Goal: Information Seeking & Learning: Check status

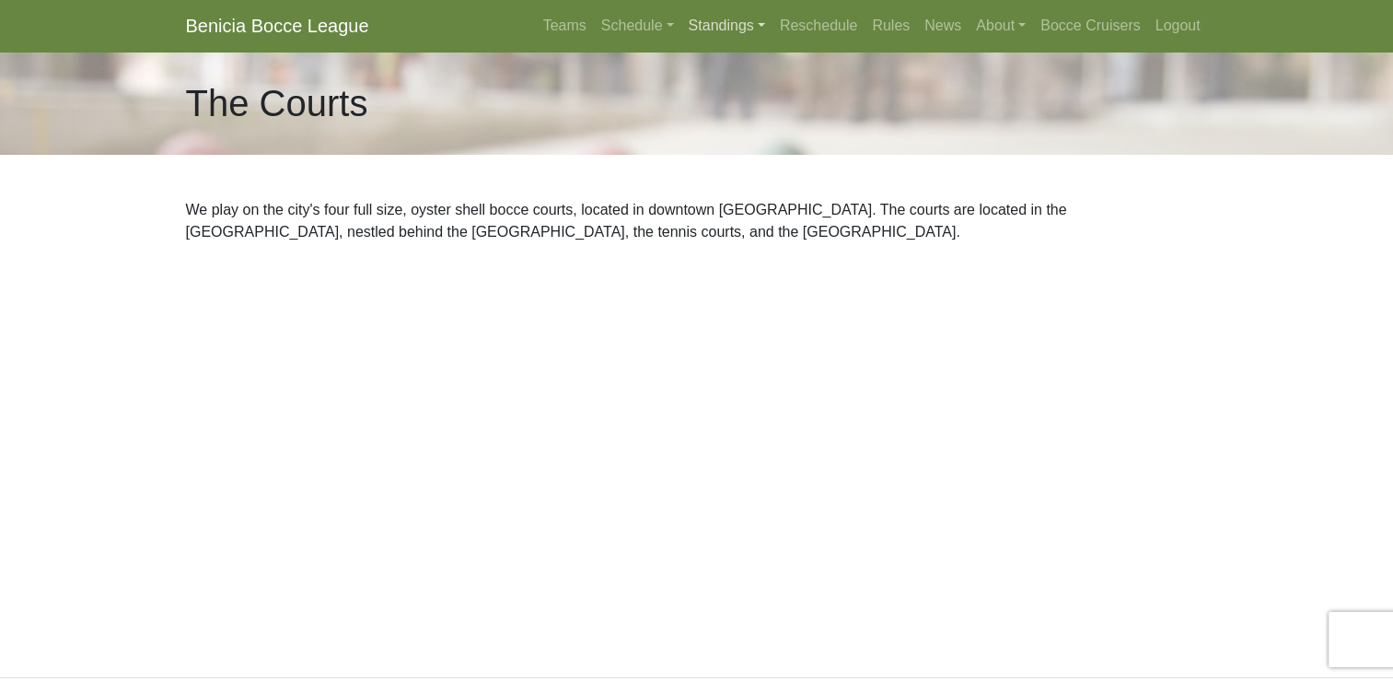
click at [713, 31] on link "Standings" at bounding box center [727, 25] width 91 height 37
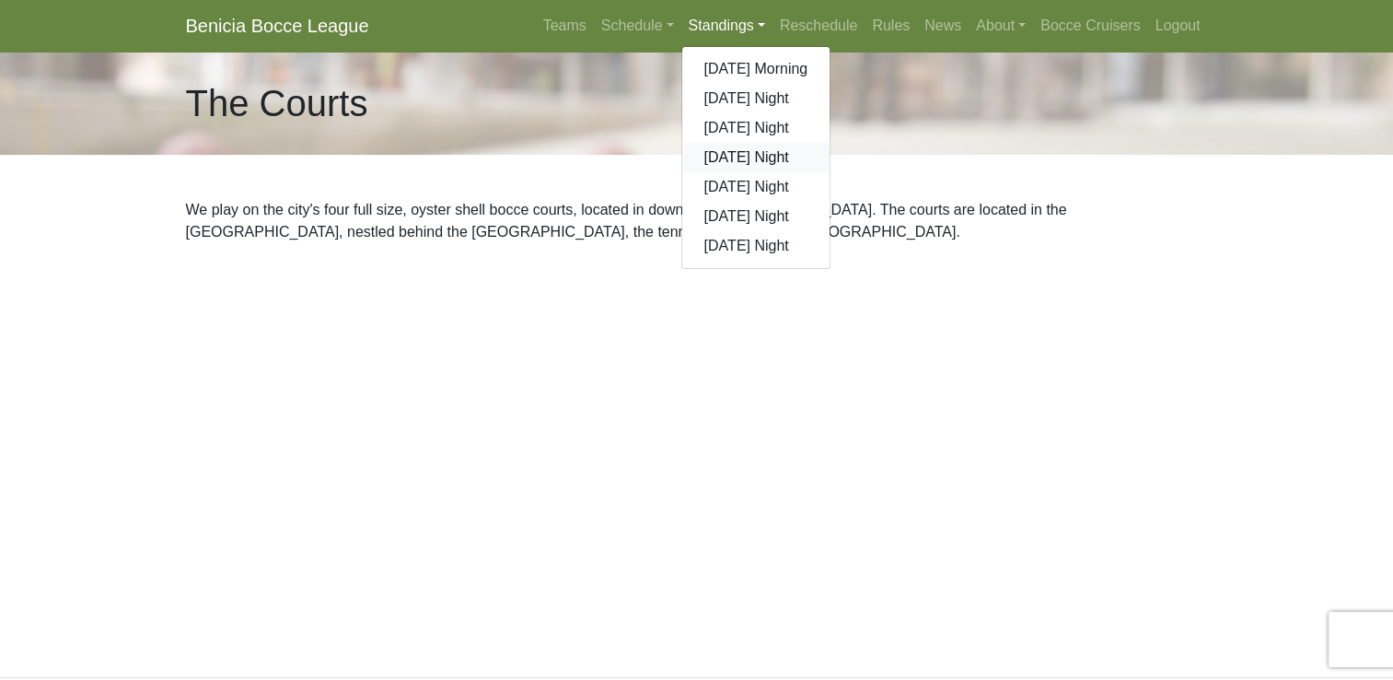
click at [716, 160] on link "[DATE] Night" at bounding box center [756, 157] width 148 height 29
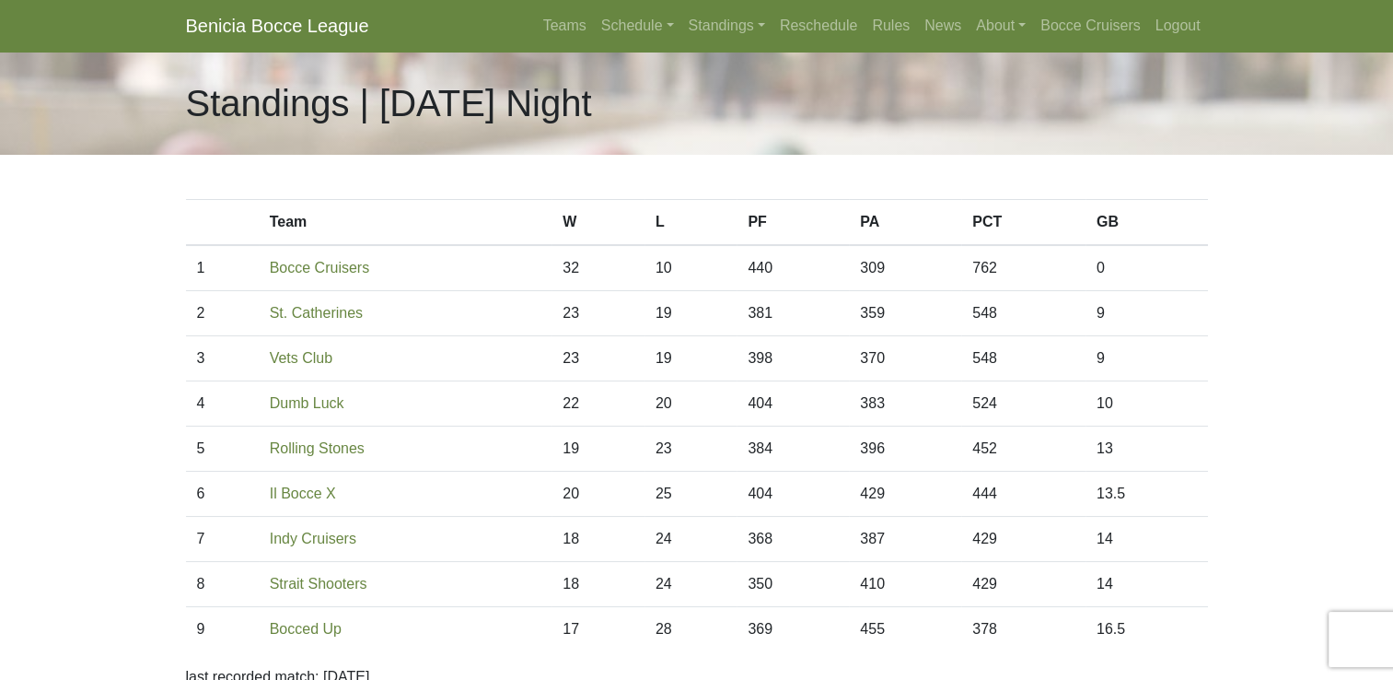
drag, startPoint x: 1406, startPoint y: 467, endPoint x: 1303, endPoint y: 426, distance: 110.8
click at [1303, 426] on body "Benicia Bocce League Teams Schedule [DATE] Morning [DATE] Night [DATE] Night [D…" at bounding box center [696, 517] width 1393 height 1035
click at [727, 29] on link "Standings" at bounding box center [727, 25] width 91 height 37
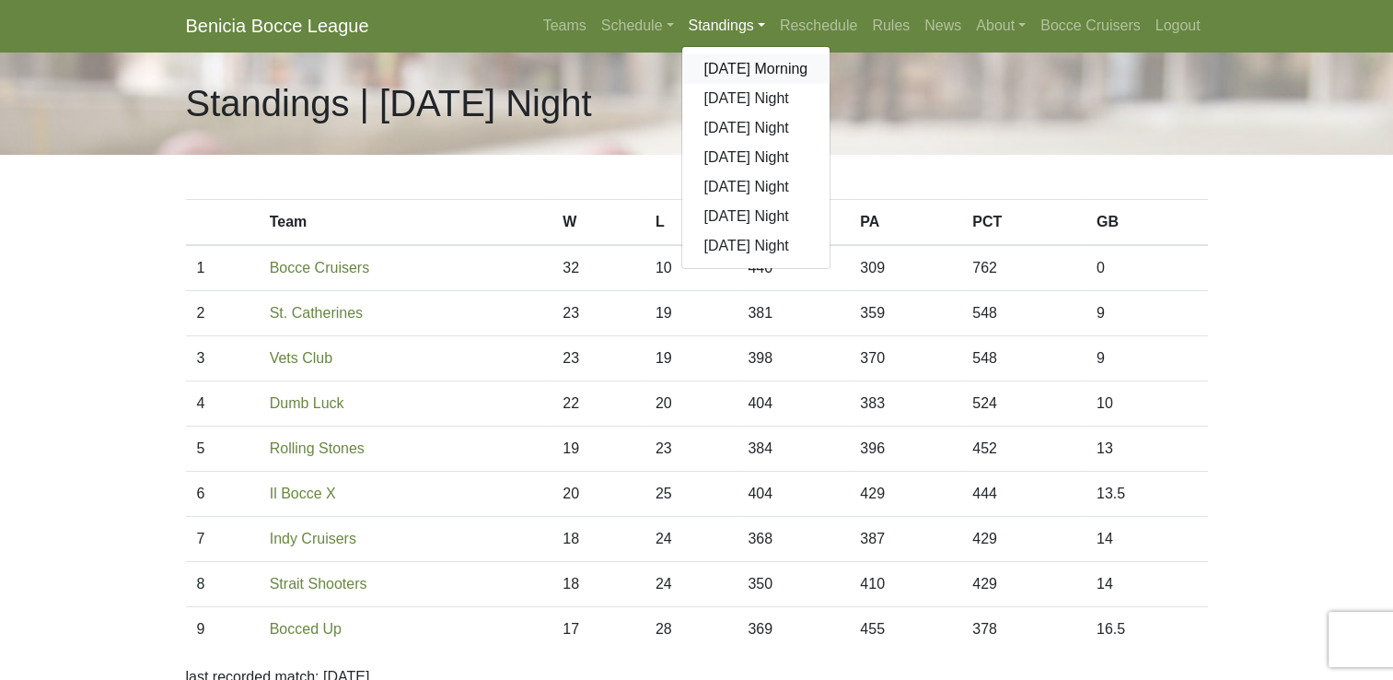
click at [741, 65] on link "[DATE] Morning" at bounding box center [756, 68] width 148 height 29
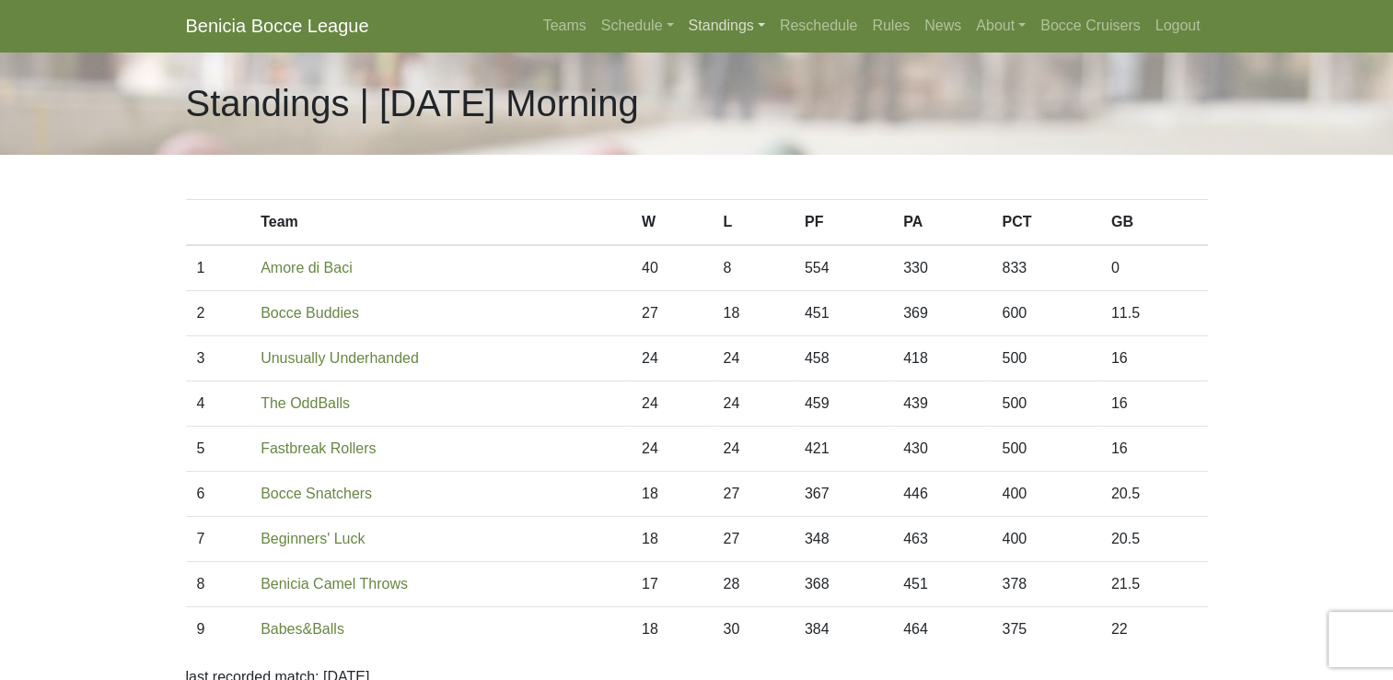
click at [716, 27] on link "Standings" at bounding box center [727, 25] width 91 height 37
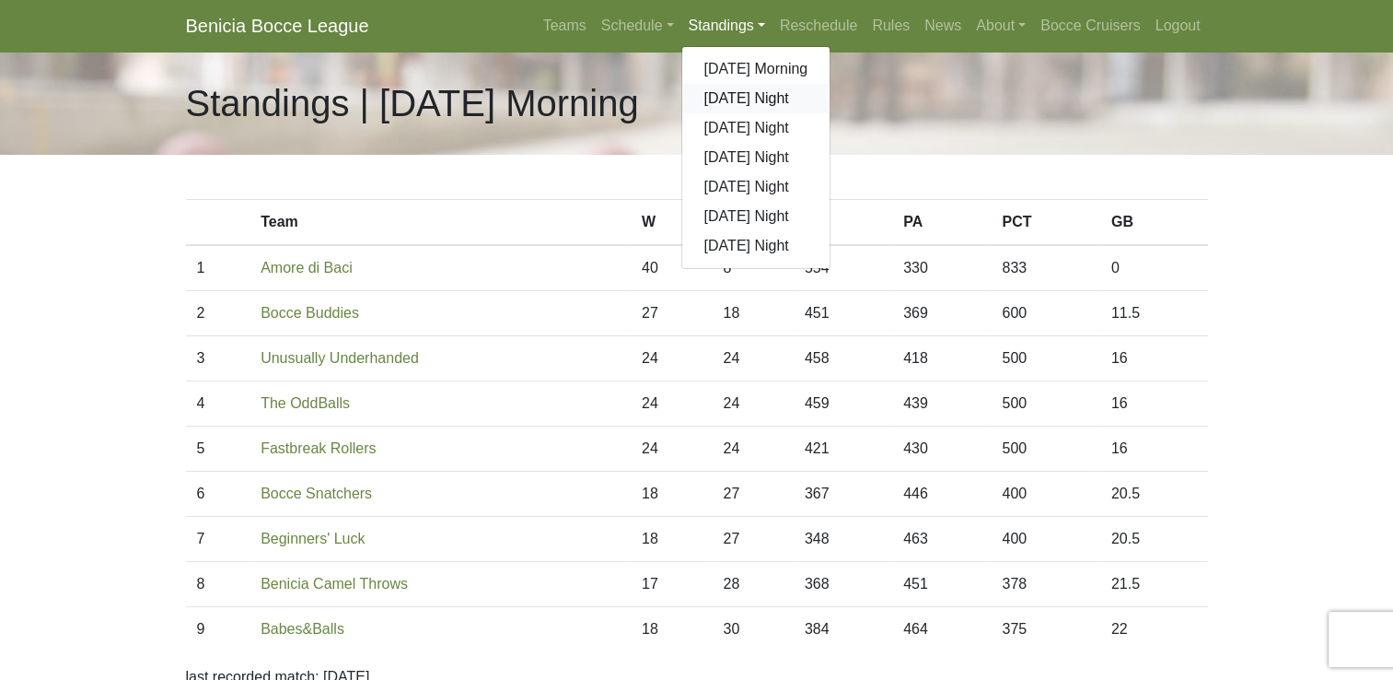
click at [737, 97] on link "[DATE] Night" at bounding box center [756, 98] width 148 height 29
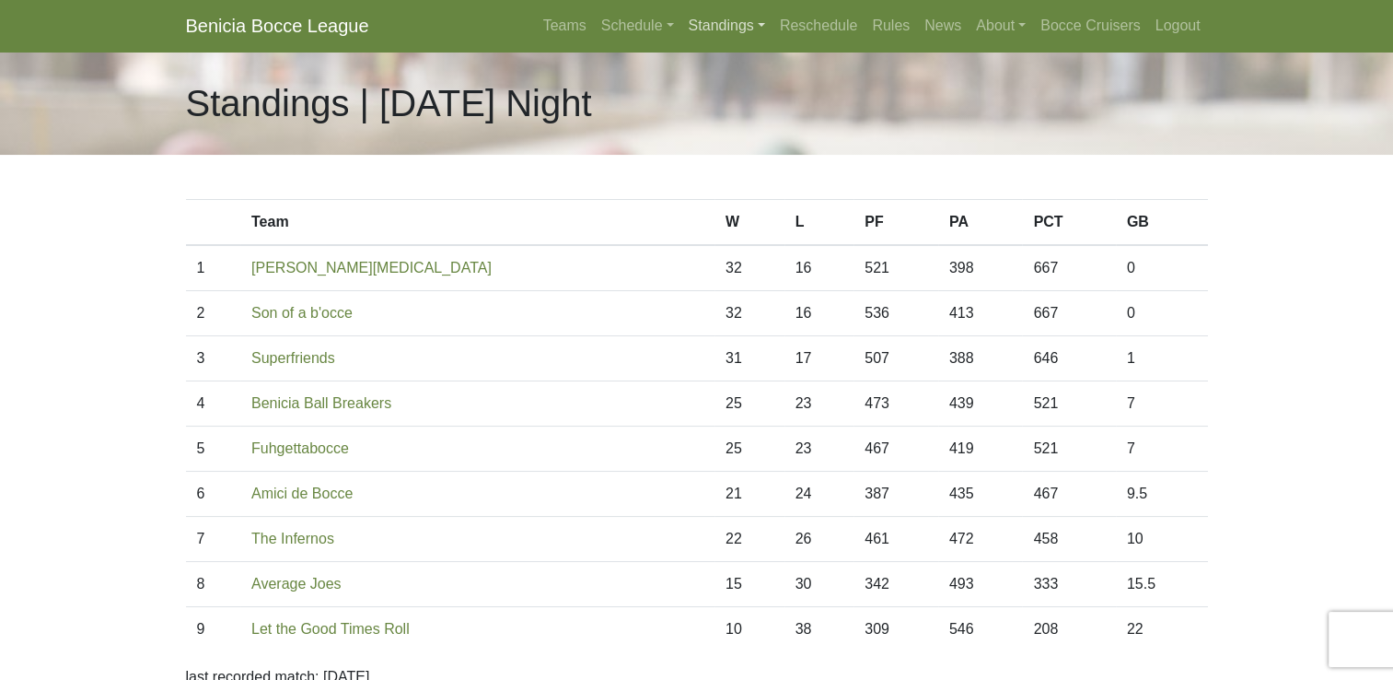
click at [715, 28] on link "Standings" at bounding box center [727, 25] width 91 height 37
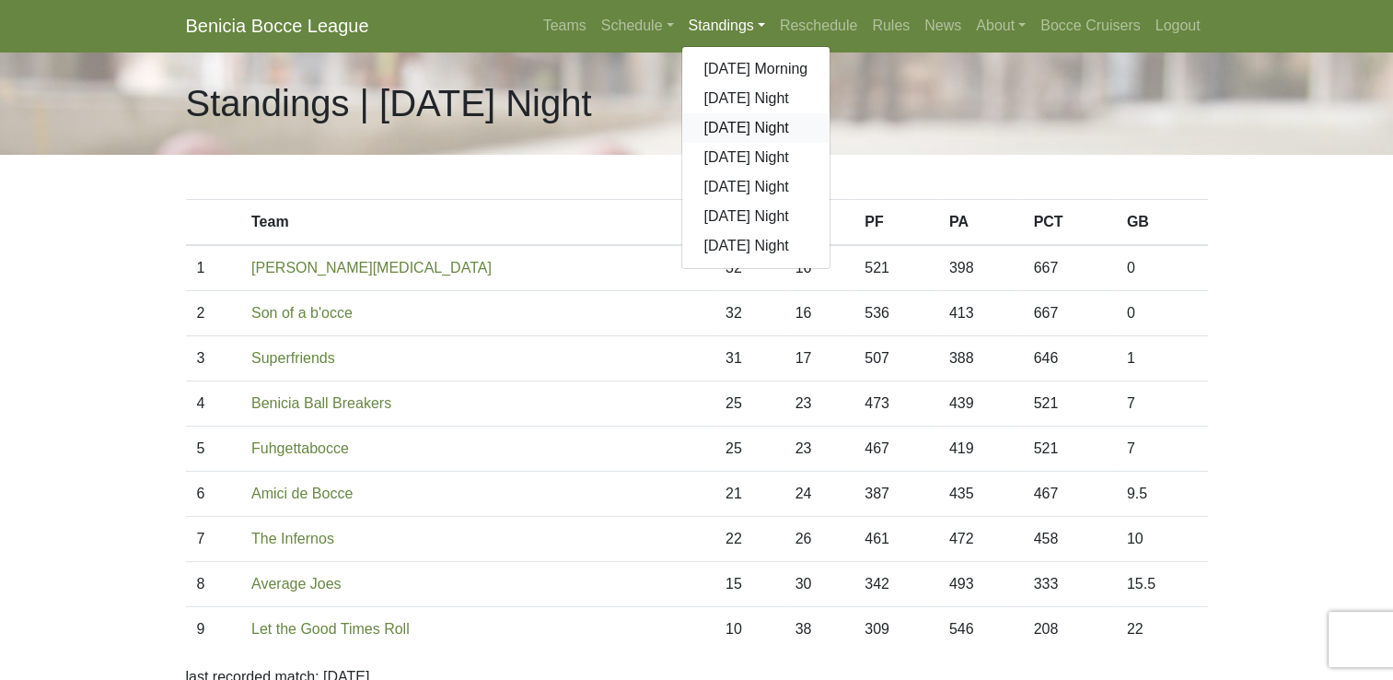
click at [728, 131] on link "[DATE] Night" at bounding box center [756, 127] width 148 height 29
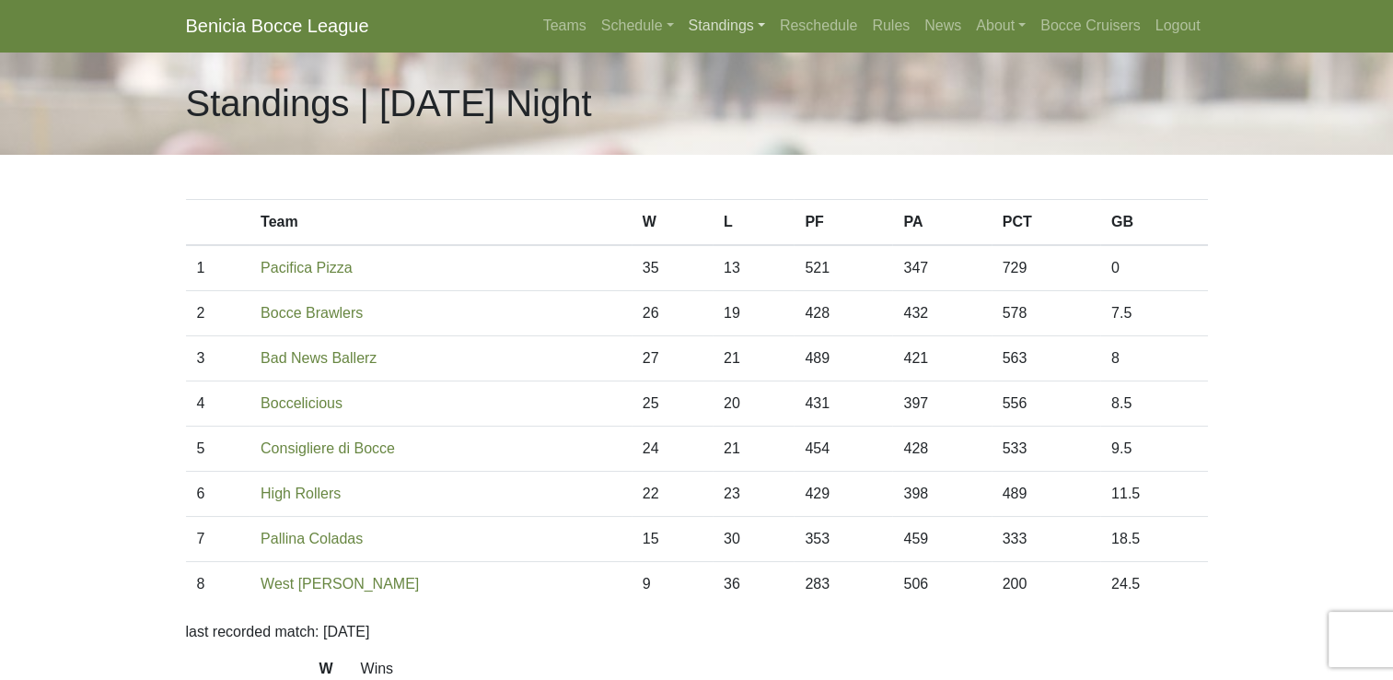
click at [720, 25] on link "Standings" at bounding box center [727, 25] width 91 height 37
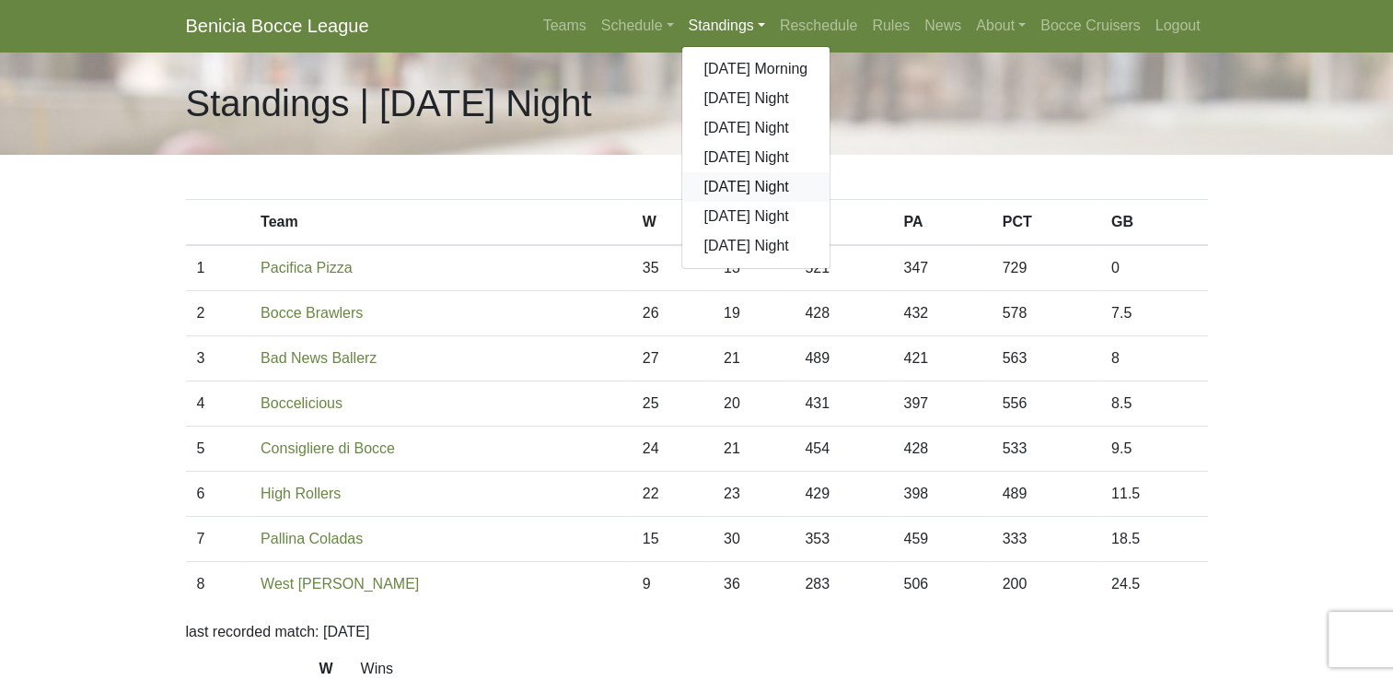
click at [726, 189] on link "[DATE] Night" at bounding box center [756, 186] width 148 height 29
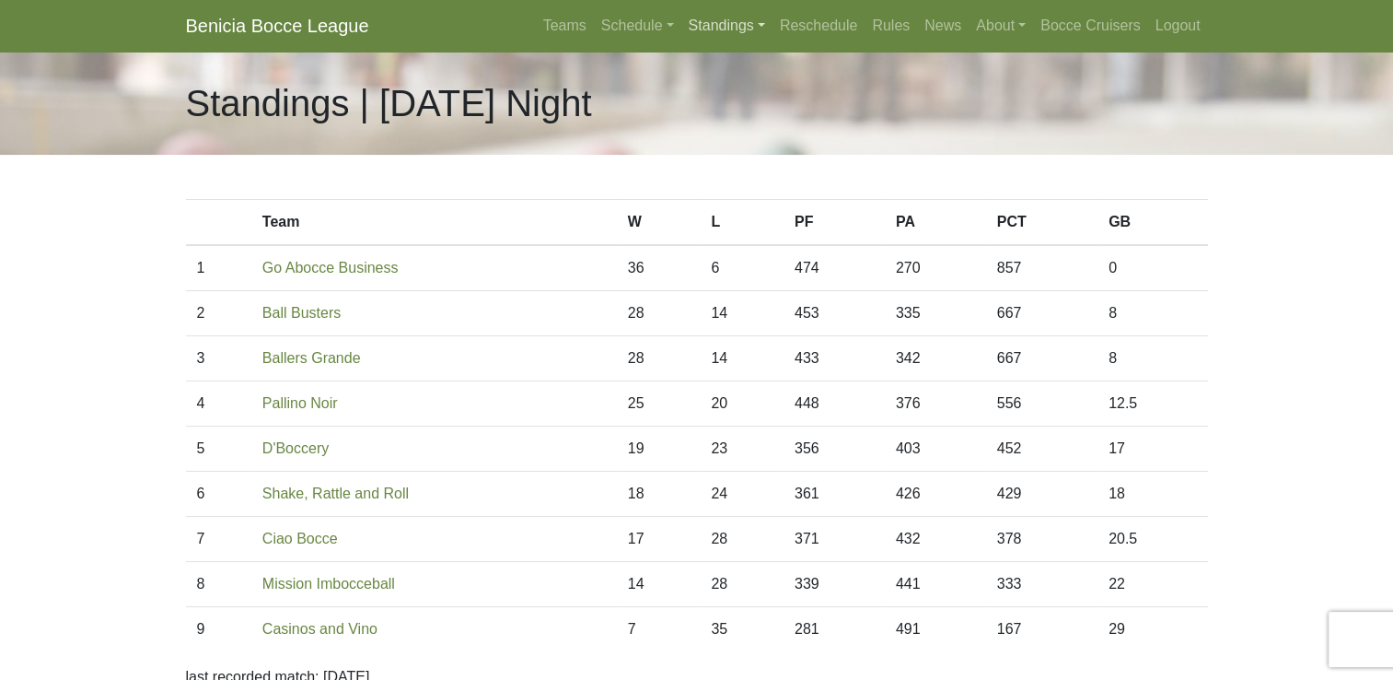
click at [717, 24] on link "Standings" at bounding box center [727, 25] width 91 height 37
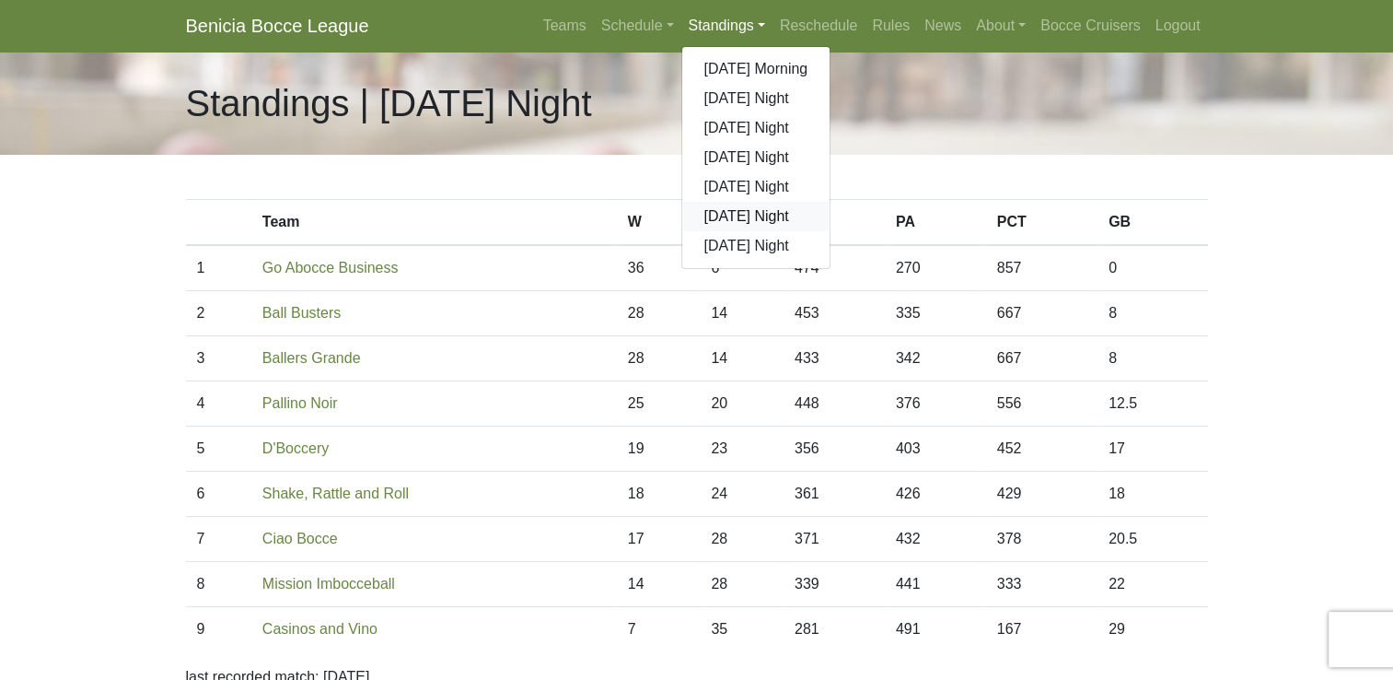
click at [749, 218] on link "[DATE] Night" at bounding box center [756, 216] width 148 height 29
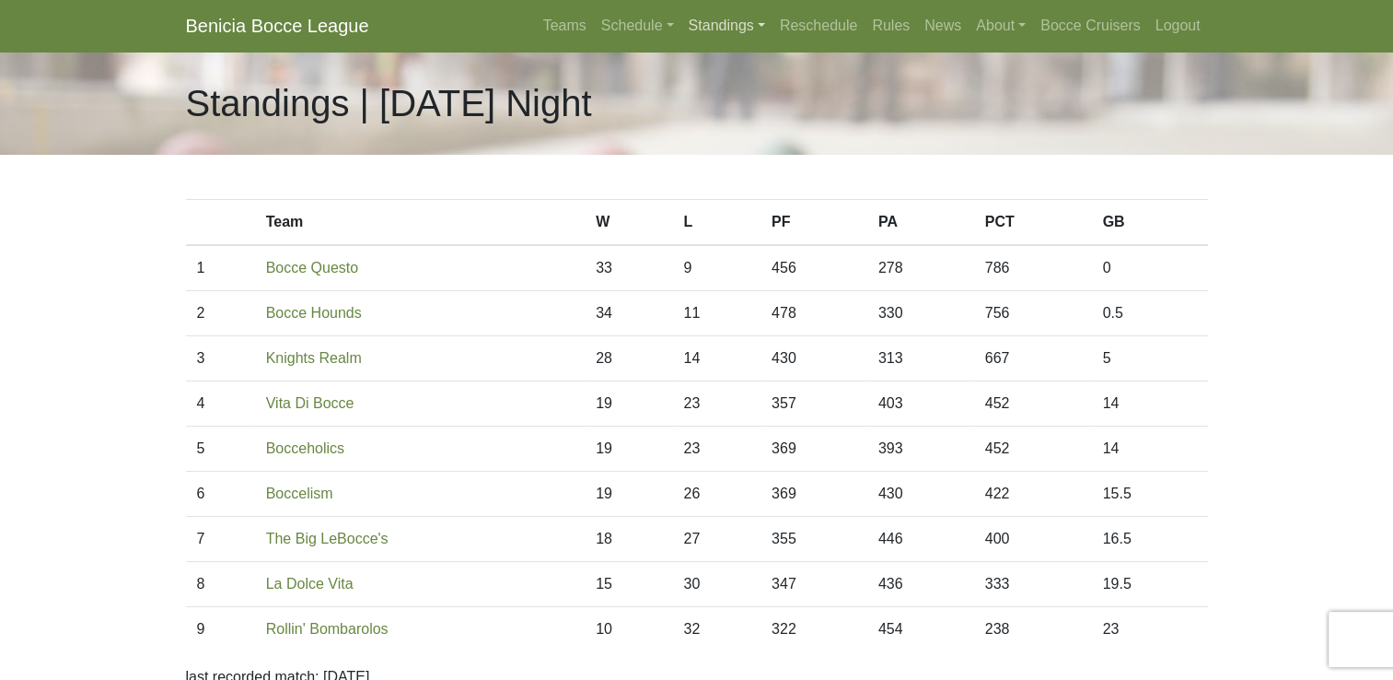
click at [723, 31] on link "Standings" at bounding box center [727, 25] width 91 height 37
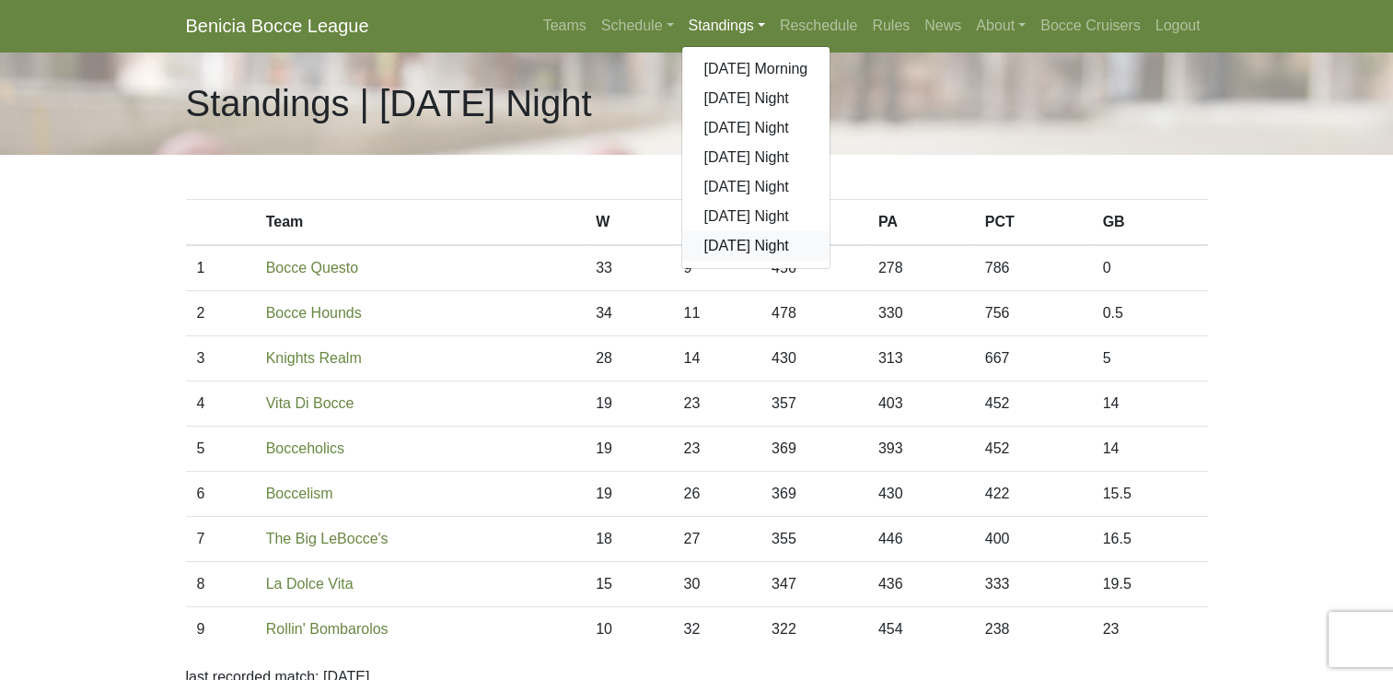
click at [746, 246] on link "[DATE] Night" at bounding box center [756, 245] width 148 height 29
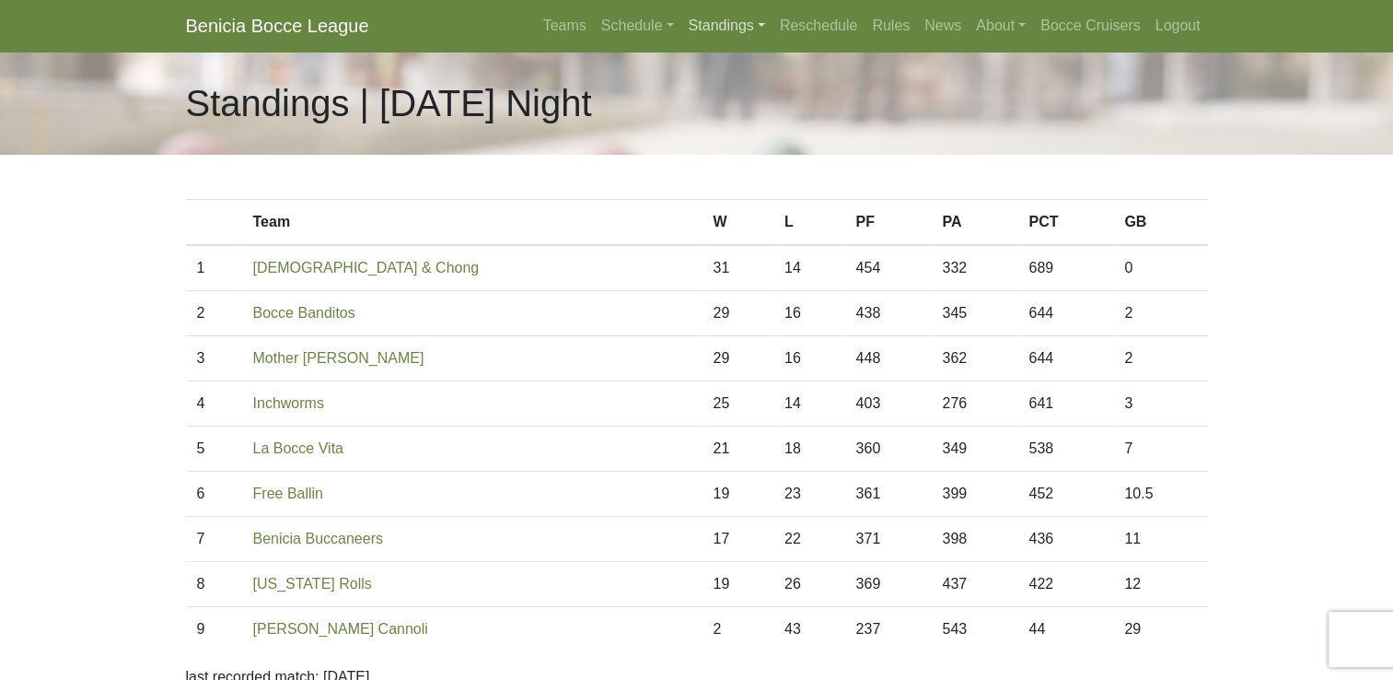
click at [728, 29] on link "Standings" at bounding box center [727, 25] width 91 height 37
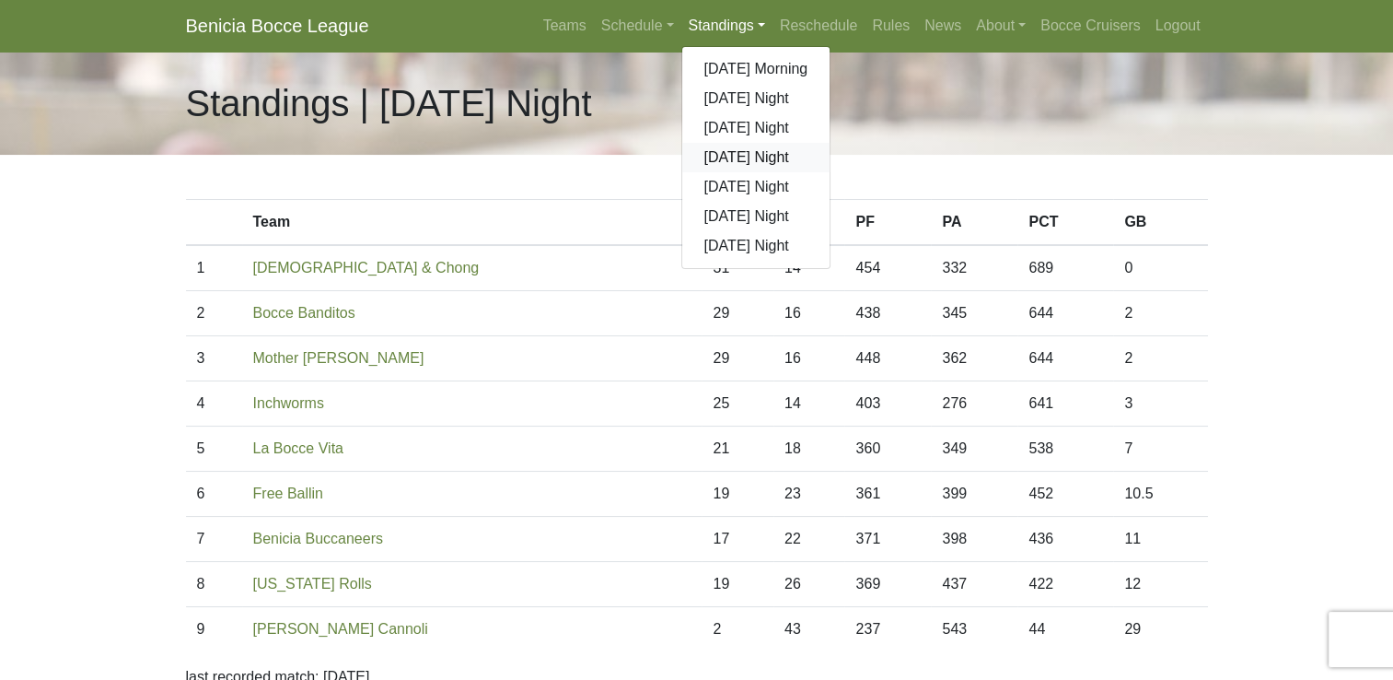
click at [752, 157] on link "[DATE] Night" at bounding box center [756, 157] width 148 height 29
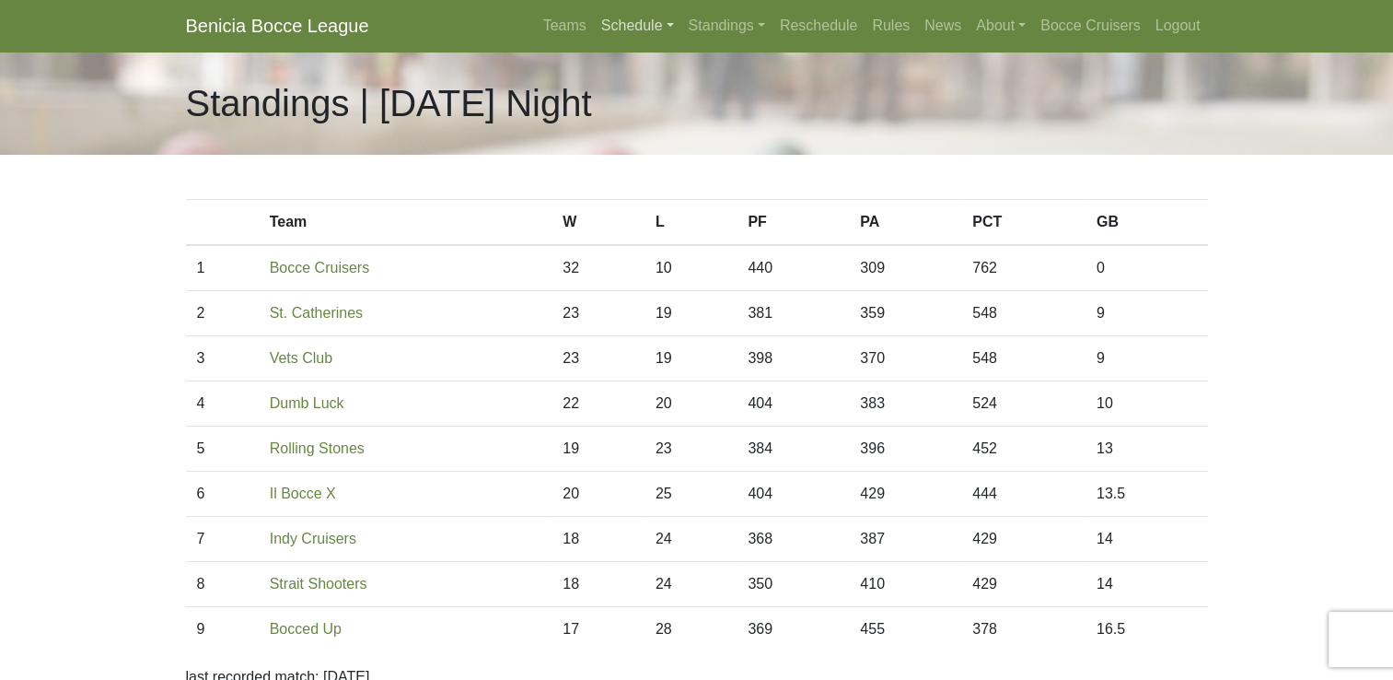
click at [629, 26] on link "Schedule" at bounding box center [637, 25] width 87 height 37
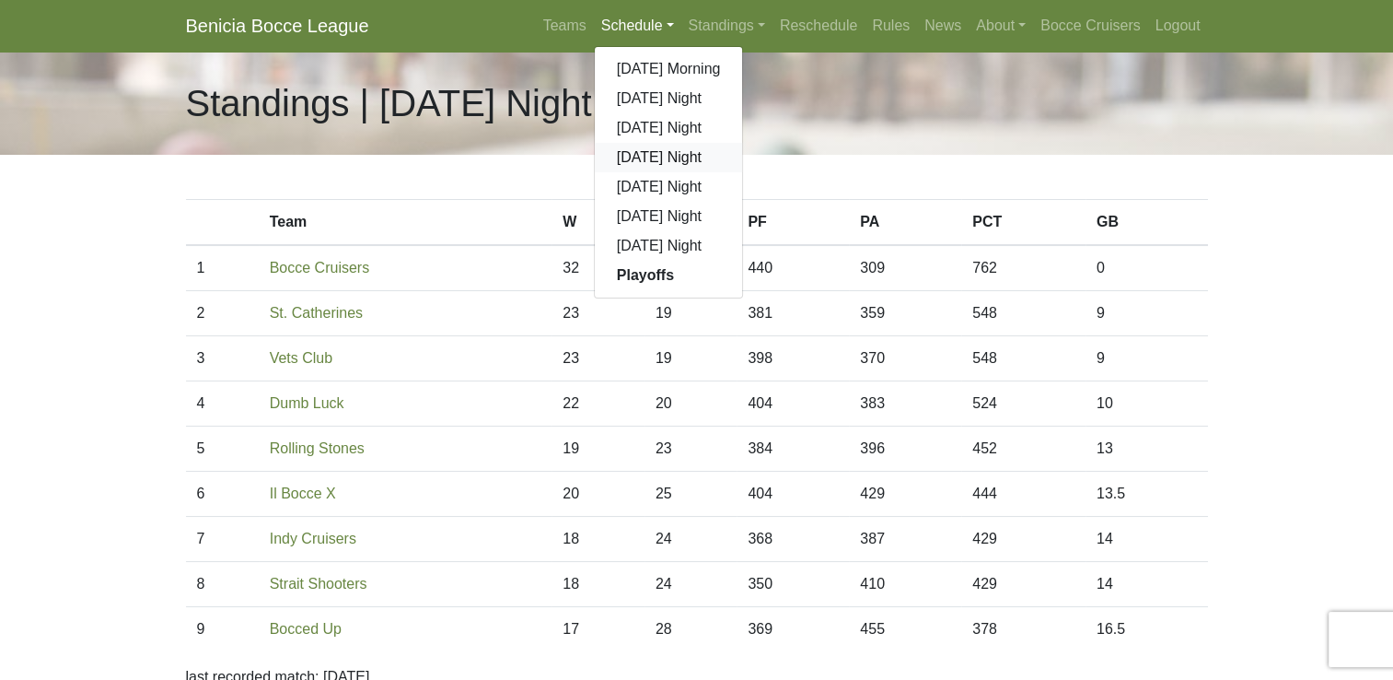
click at [657, 158] on link "[DATE] Night" at bounding box center [669, 157] width 148 height 29
